Goal: Information Seeking & Learning: Compare options

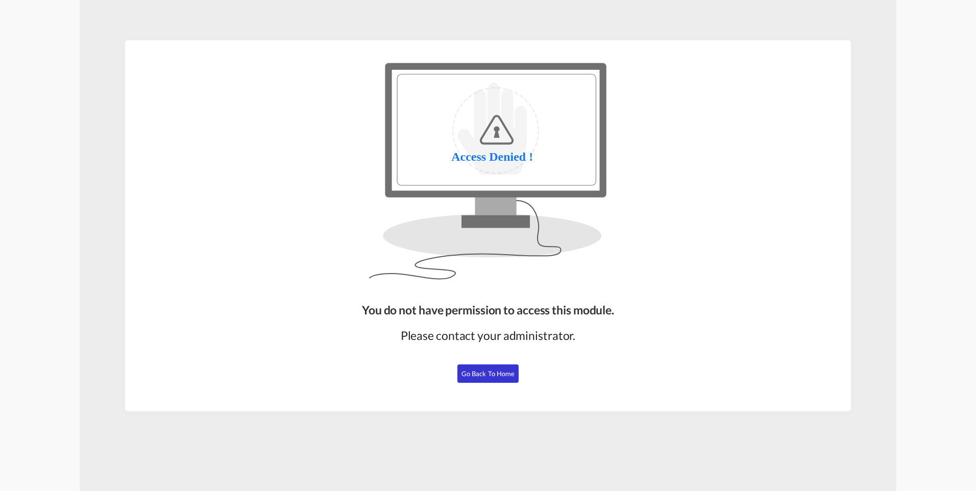
click at [493, 380] on button "Go Back to Home" at bounding box center [487, 373] width 61 height 18
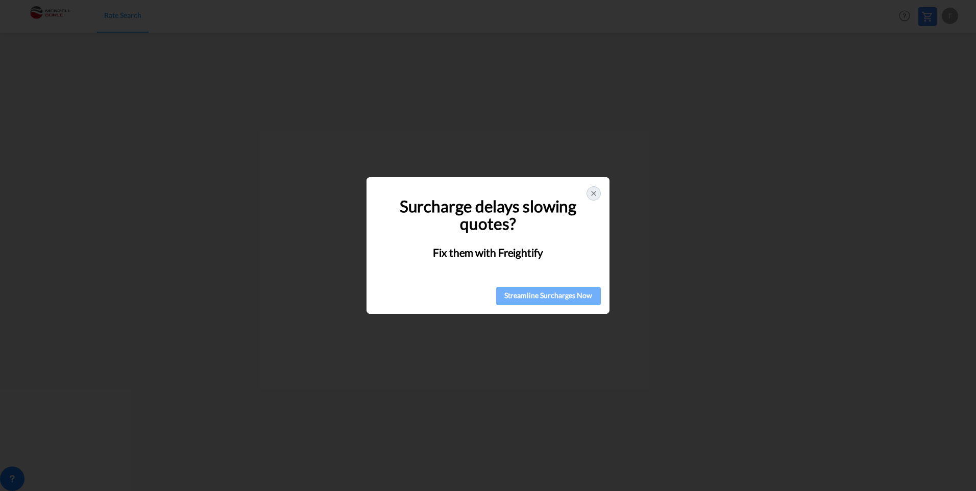
click at [538, 295] on div "Streamline Surcharges Now" at bounding box center [548, 295] width 99 height 15
